Goal: Transaction & Acquisition: Purchase product/service

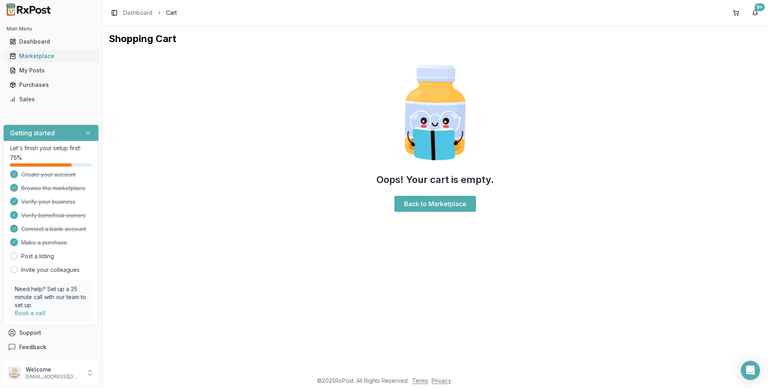
click at [46, 57] on div "Marketplace" at bounding box center [51, 56] width 83 height 8
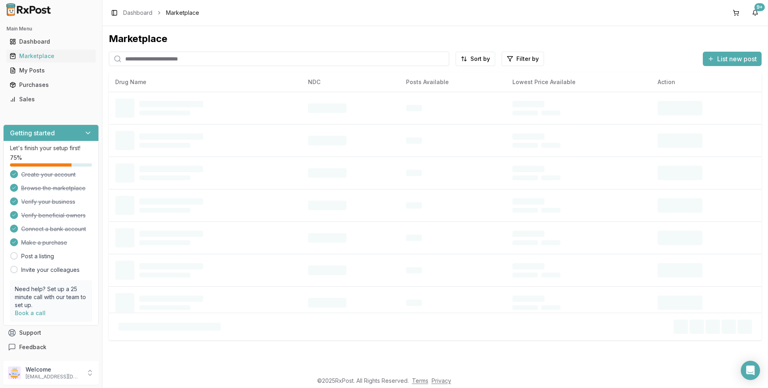
click at [126, 58] on input "search" at bounding box center [279, 59] width 340 height 14
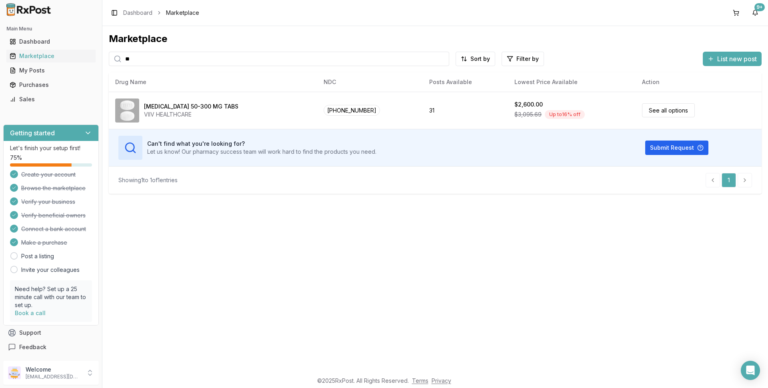
type input "*"
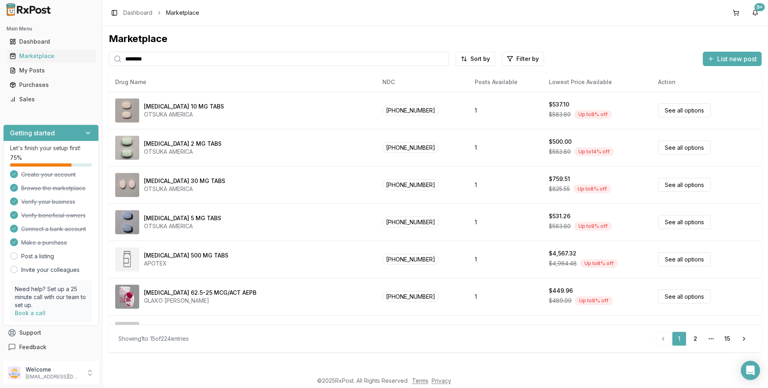
type input "********"
